Goal: Information Seeking & Learning: Learn about a topic

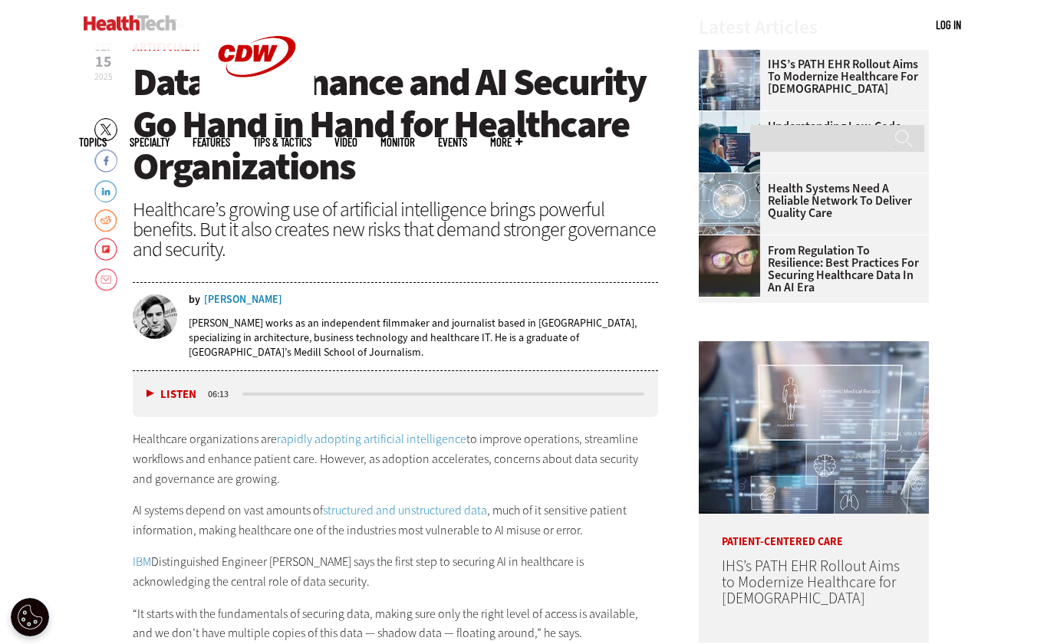
scroll to position [518, 0]
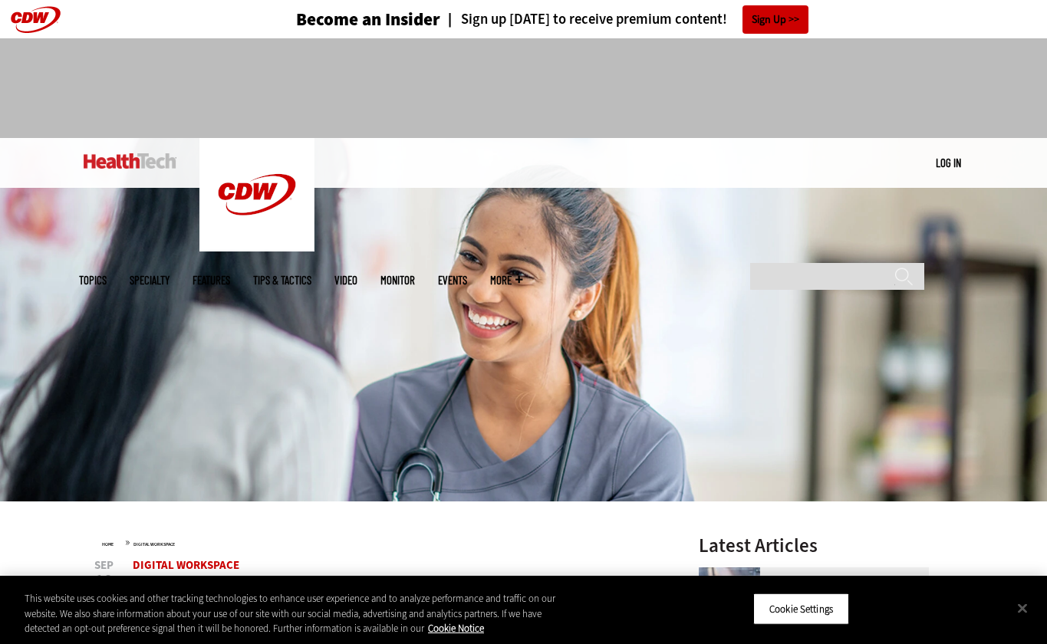
click at [896, 18] on div "Become an Insider Sign up today to receive premium content! Sign Up" at bounding box center [523, 19] width 889 height 38
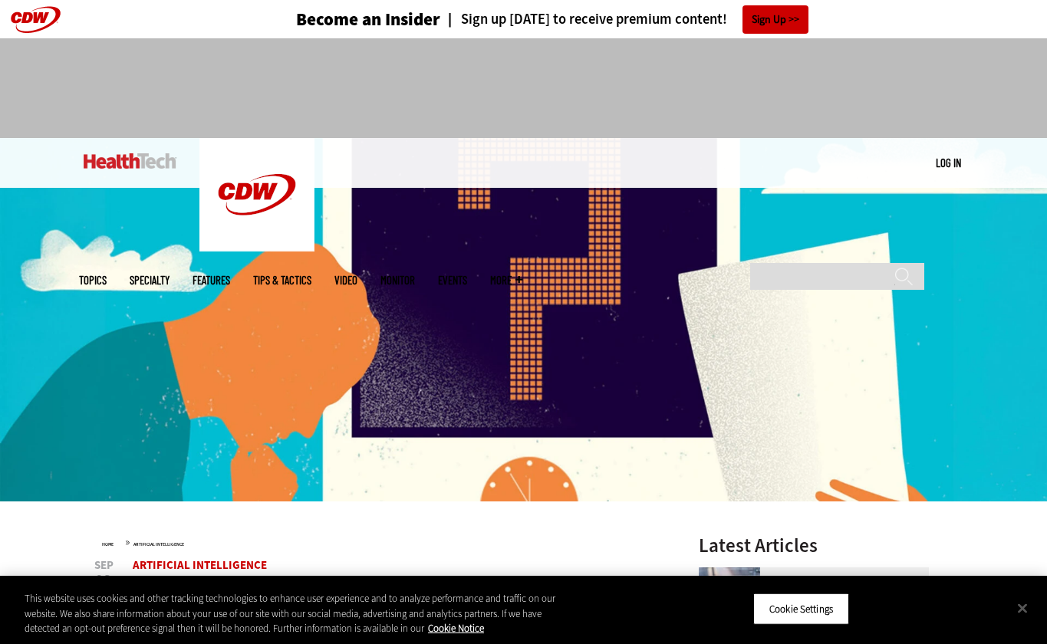
click at [918, 32] on div "Become an Insider Sign up today to receive premium content! Sign Up" at bounding box center [523, 19] width 889 height 38
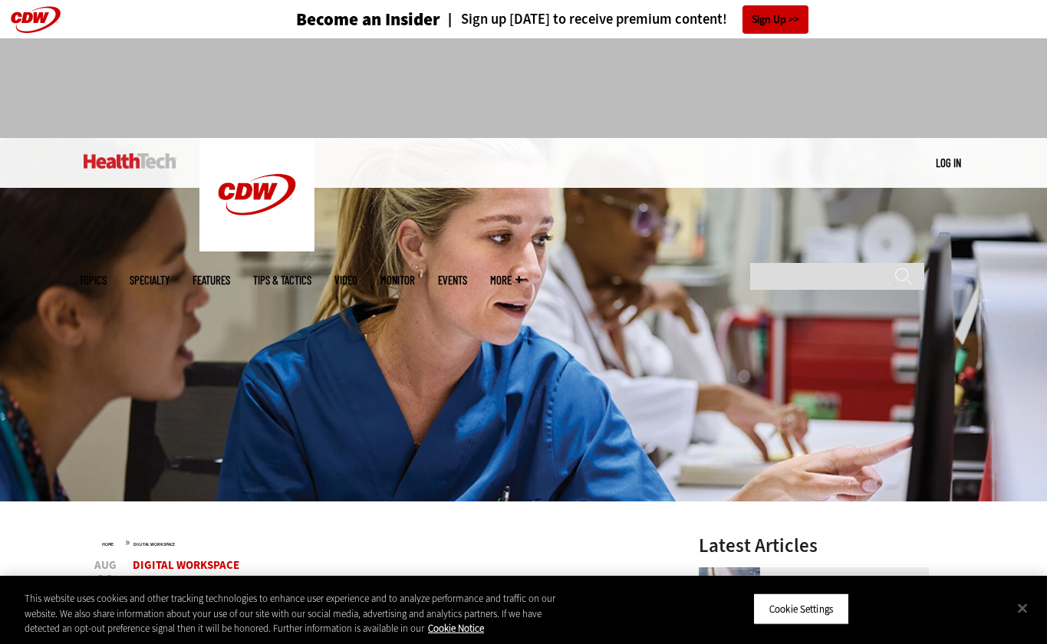
click at [967, 38] on div at bounding box center [523, 81] width 889 height 87
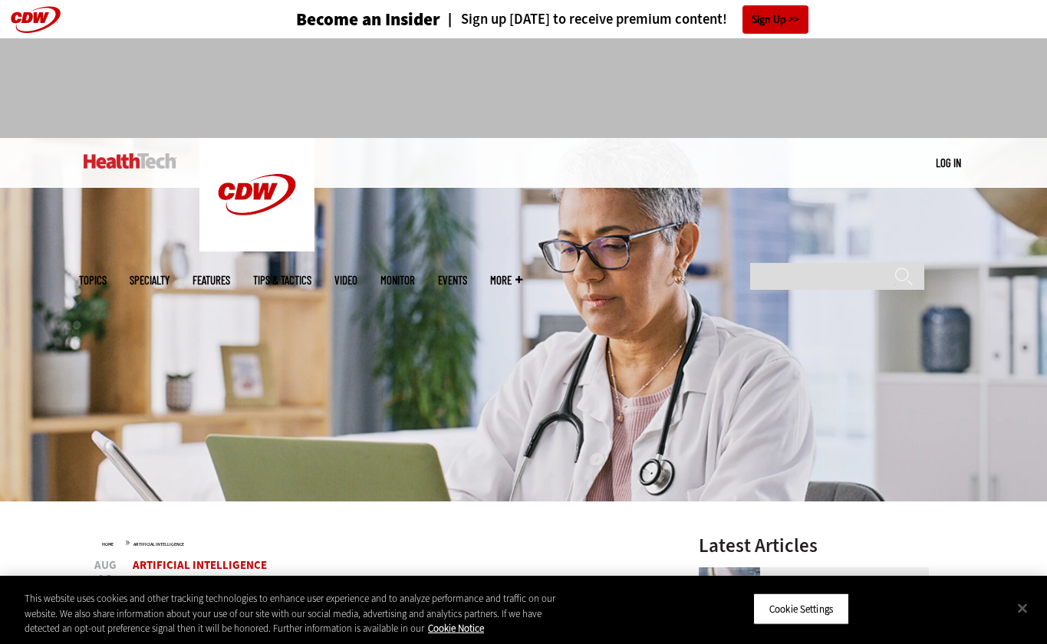
click at [863, 35] on div "Become an Insider Sign up [DATE] to receive premium content! Sign Up" at bounding box center [523, 19] width 889 height 38
